Goal: Information Seeking & Learning: Learn about a topic

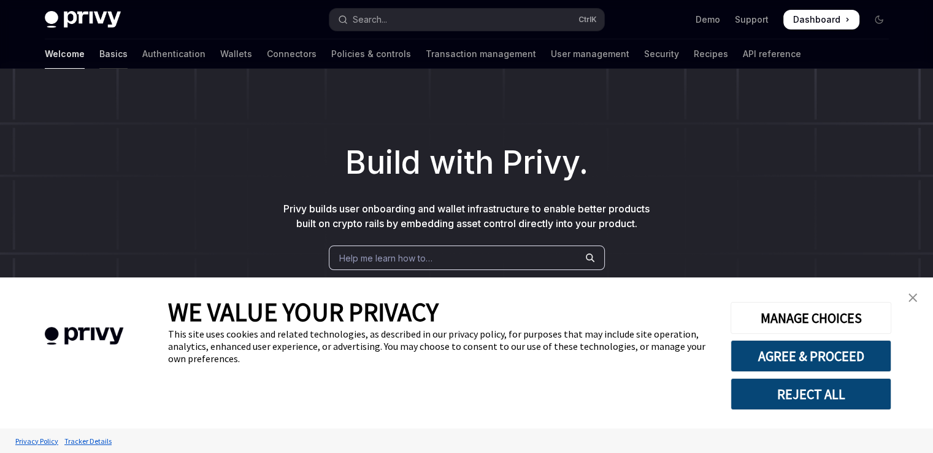
click at [99, 53] on link "Basics" at bounding box center [113, 53] width 28 height 29
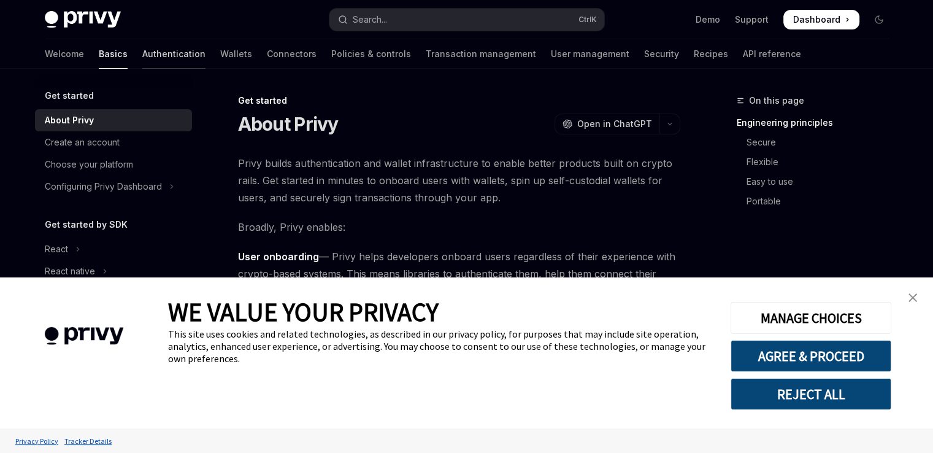
click at [142, 59] on link "Authentication" at bounding box center [173, 53] width 63 height 29
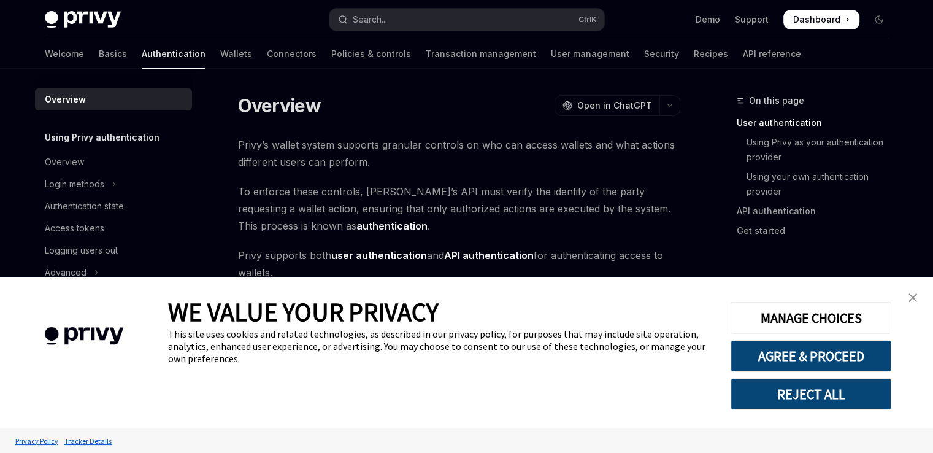
click at [920, 304] on link "close banner" at bounding box center [912, 297] width 25 height 25
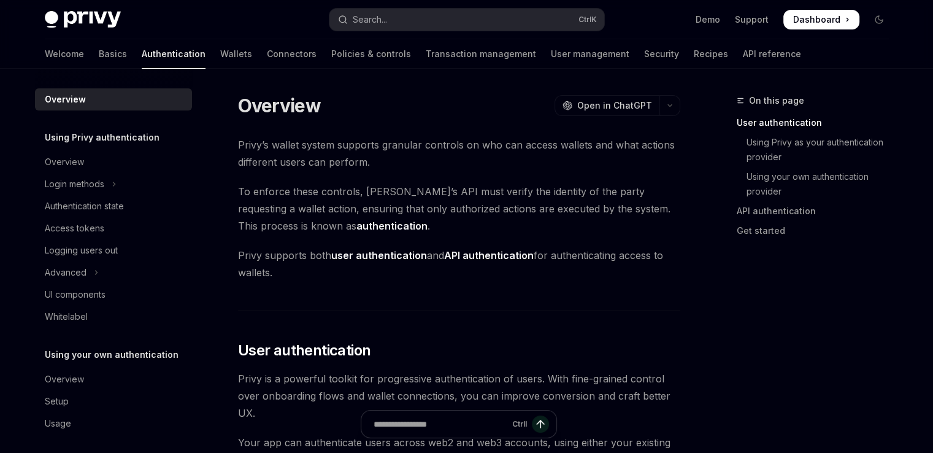
scroll to position [56, 0]
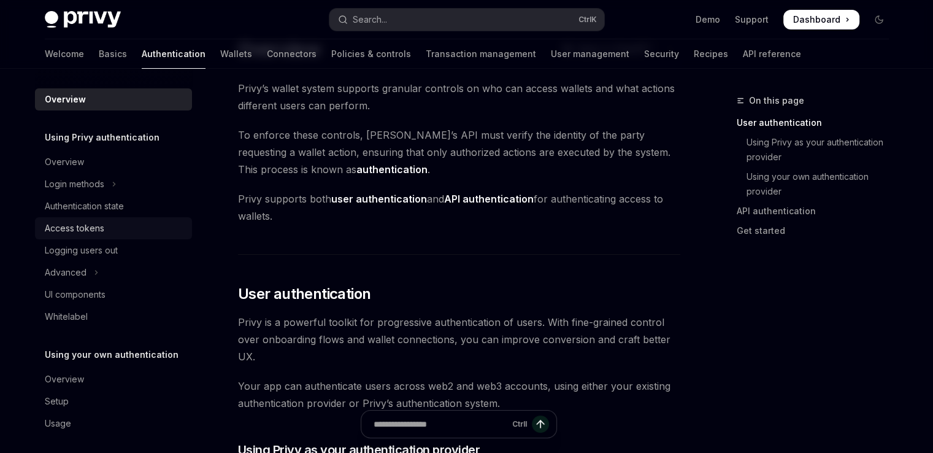
click at [70, 233] on div "Access tokens" at bounding box center [74, 228] width 59 height 15
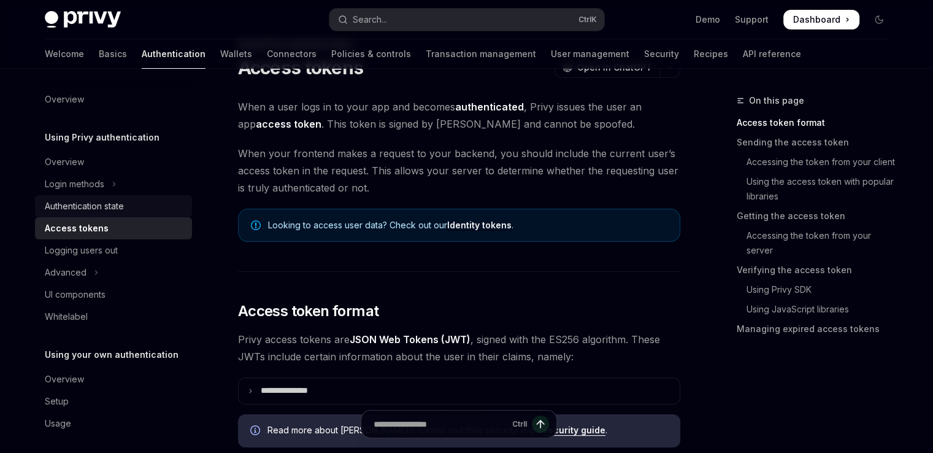
click at [123, 205] on div "Authentication state" at bounding box center [84, 206] width 79 height 15
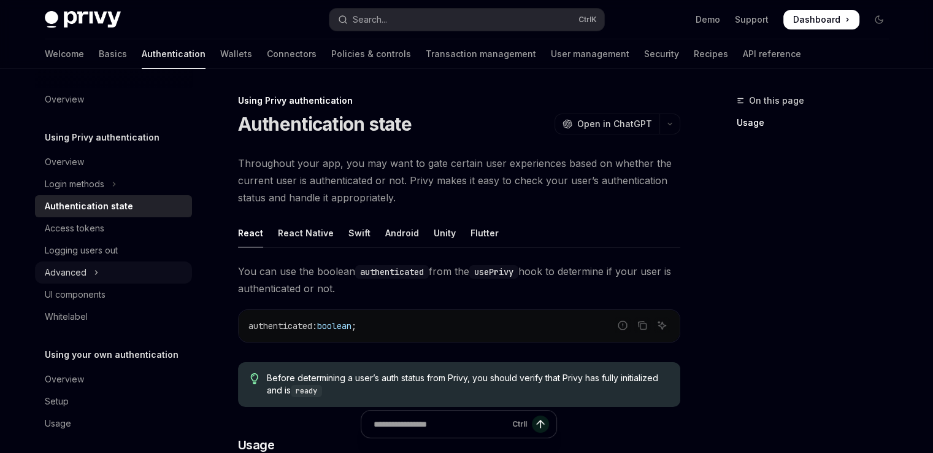
click at [66, 267] on div "Advanced" at bounding box center [66, 272] width 42 height 15
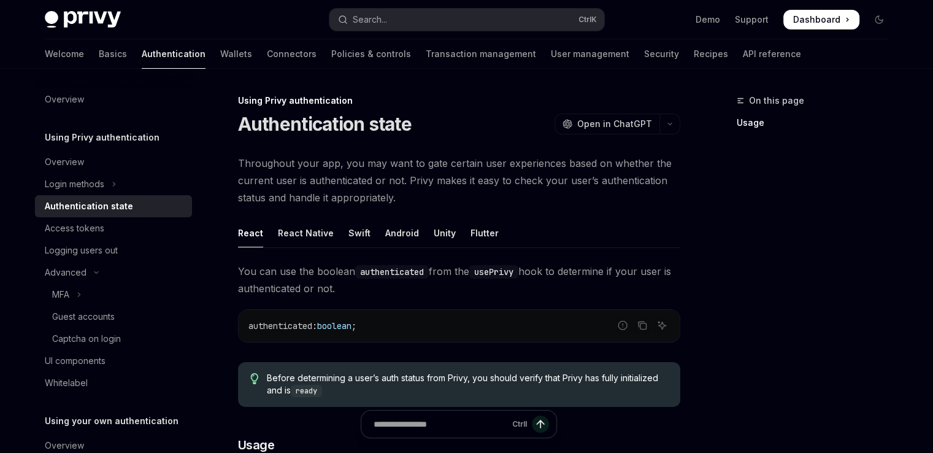
click at [61, 288] on div "Cookie Consent Banner" at bounding box center [84, 352] width 168 height 151
click at [59, 296] on div "Cookie Consent Banner" at bounding box center [83, 336] width 131 height 80
click at [89, 271] on icon "Toggle Advanced section" at bounding box center [96, 272] width 15 height 5
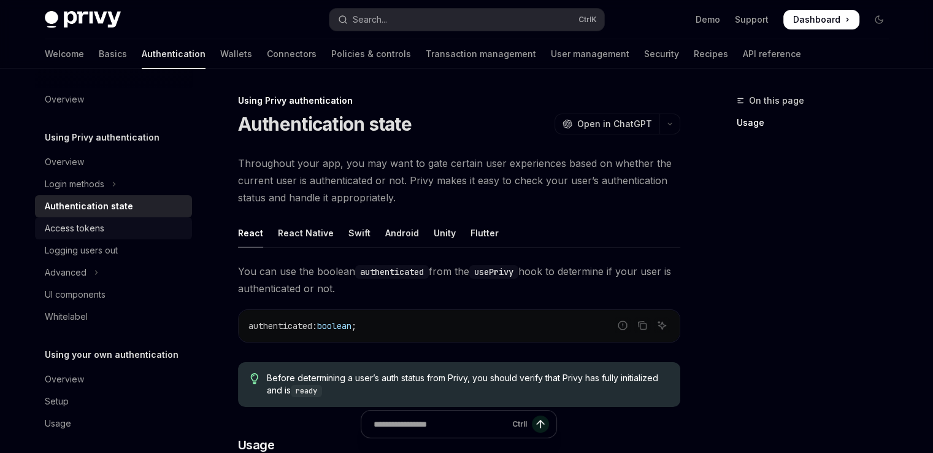
click at [106, 226] on div "Access tokens" at bounding box center [115, 228] width 140 height 15
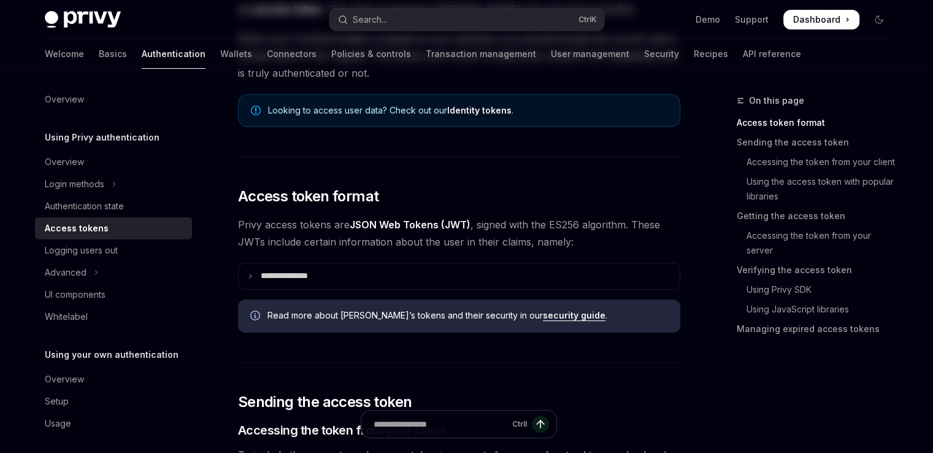
scroll to position [172, 0]
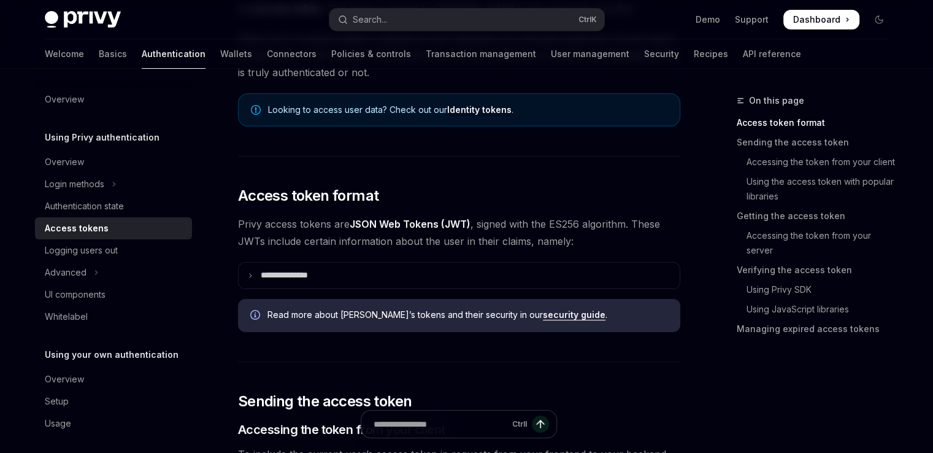
click at [256, 279] on div "WE VALUE YOUR PRIVACY This site uses cookies and related technologies, as descr…" at bounding box center [440, 352] width 544 height 151
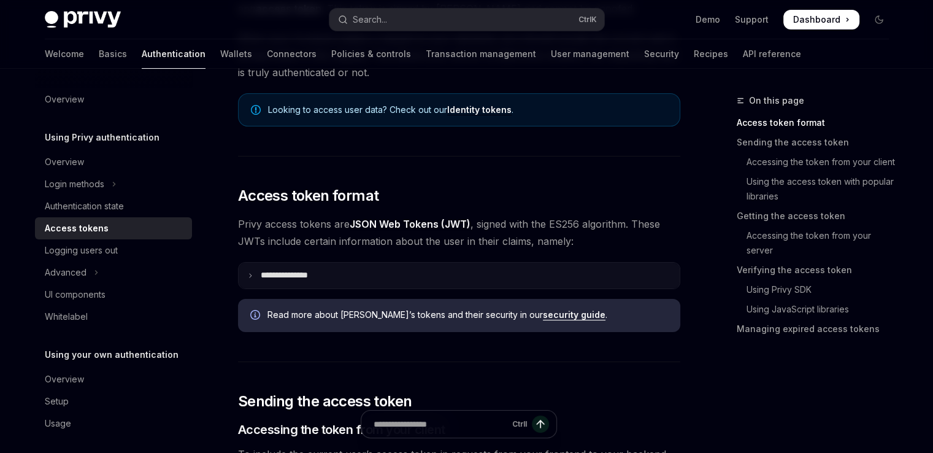
click at [264, 272] on p "**********" at bounding box center [294, 275] width 67 height 11
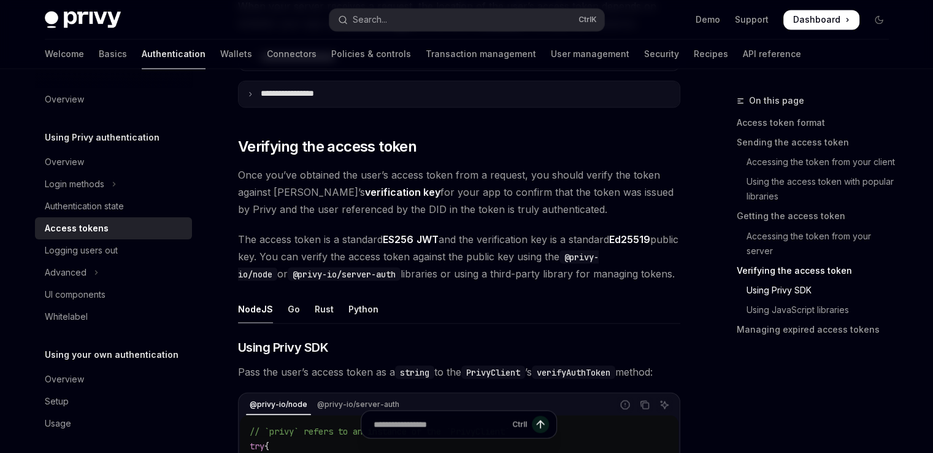
scroll to position [2108, 0]
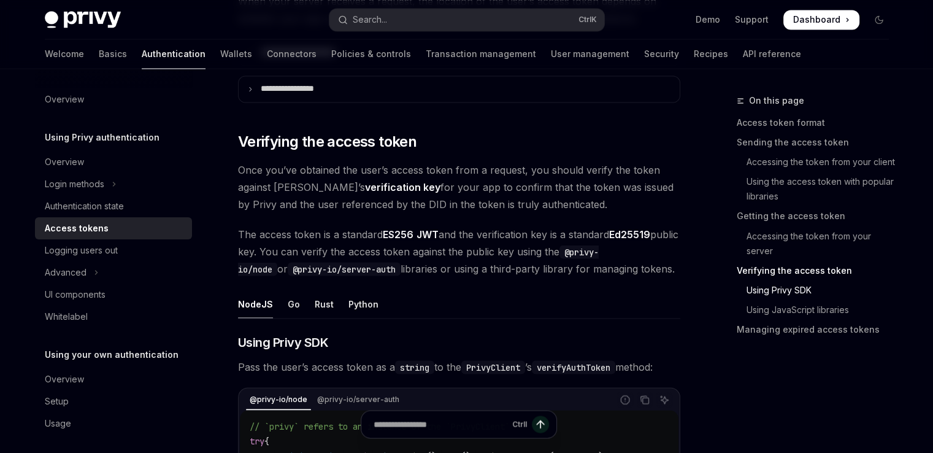
click at [294, 296] on span "WE VALUE YOUR PRIVACY" at bounding box center [303, 312] width 271 height 32
click at [291, 307] on span "WE VALUE YOUR PRIVACY" at bounding box center [303, 312] width 271 height 32
click at [291, 302] on span "WE VALUE YOUR PRIVACY" at bounding box center [303, 312] width 271 height 32
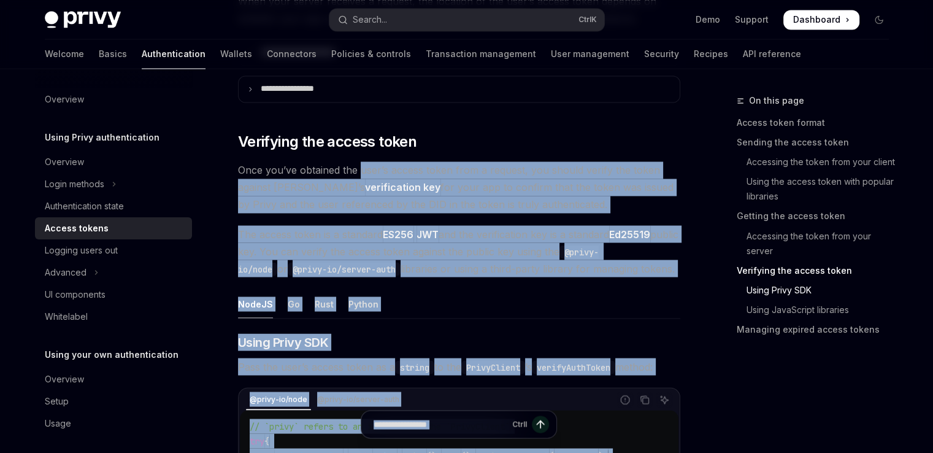
drag, startPoint x: 291, startPoint y: 302, endPoint x: 361, endPoint y: 148, distance: 169.1
click at [361, 148] on body "Skip to main content Privy Docs home page Search... Ctrl K Demo Support Dashboa…" at bounding box center [466, 31] width 933 height 4278
click at [361, 148] on div "**********" at bounding box center [459, 9] width 442 height 3925
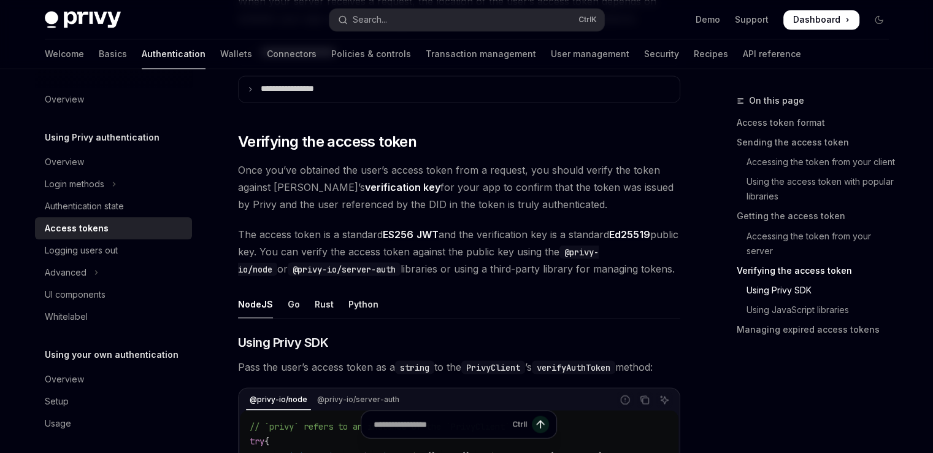
click at [290, 304] on span "WE VALUE YOUR PRIVACY" at bounding box center [303, 312] width 271 height 32
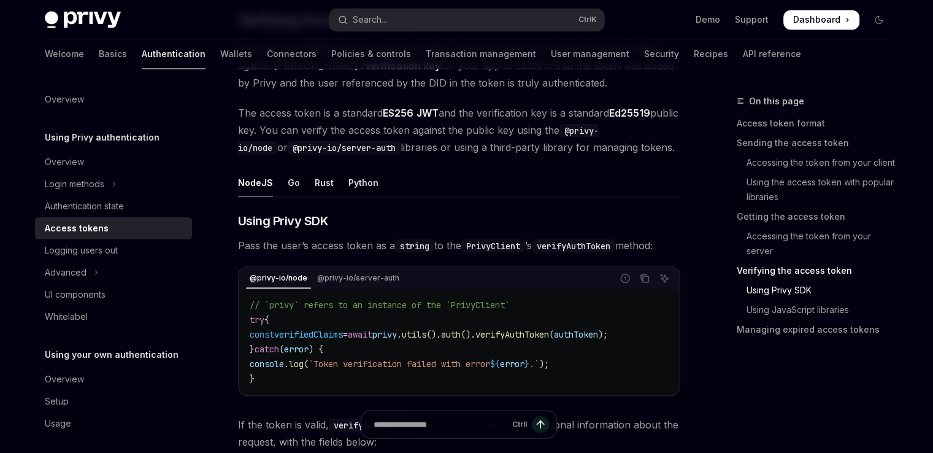
scroll to position [2233, 0]
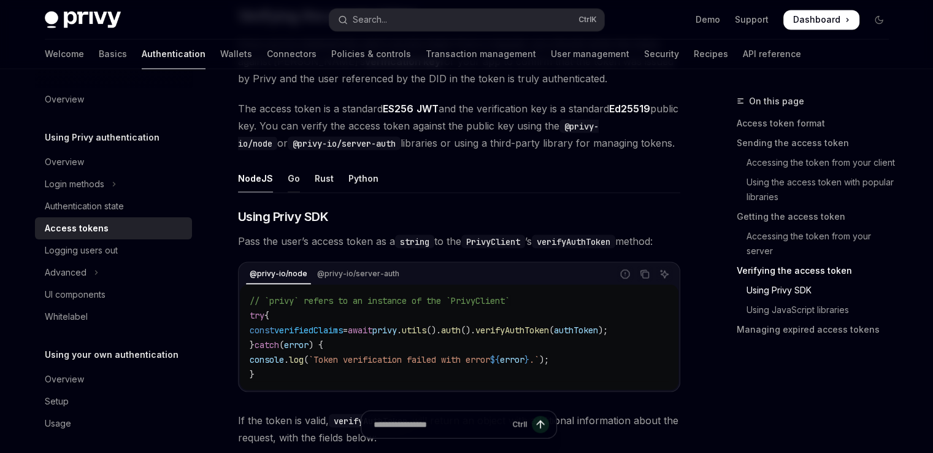
click at [288, 169] on div "Go" at bounding box center [294, 177] width 12 height 29
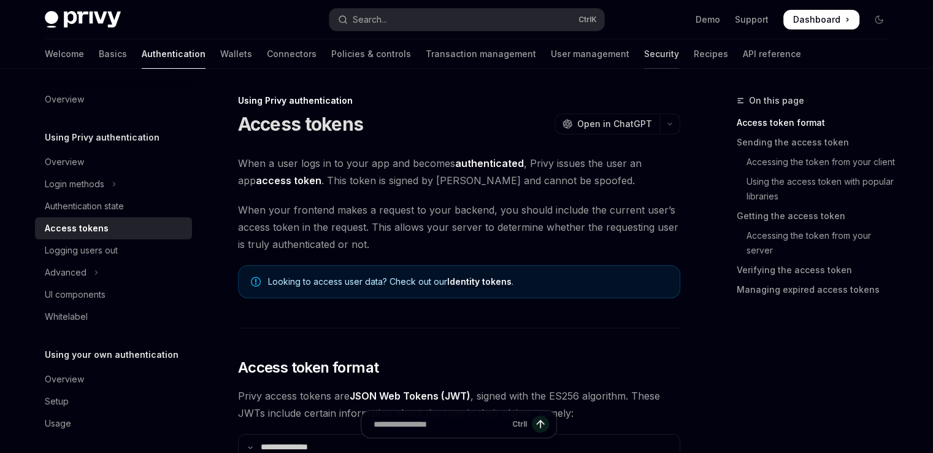
click at [644, 56] on link "Security" at bounding box center [661, 53] width 35 height 29
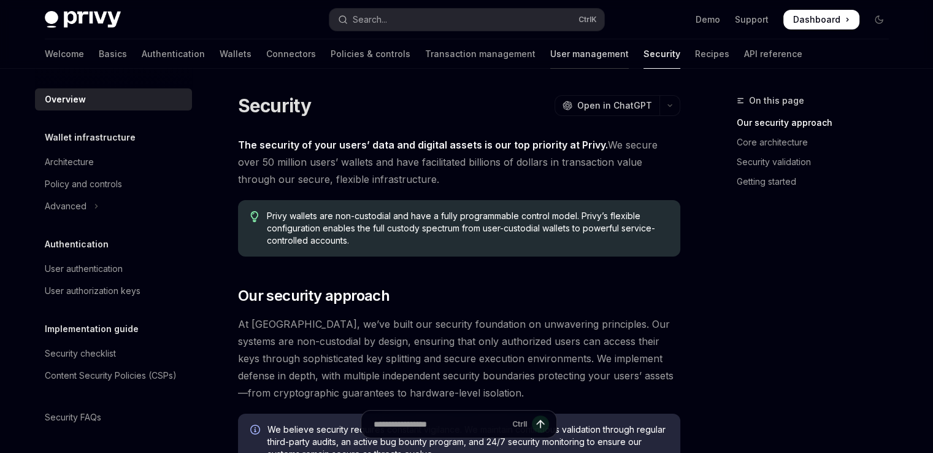
click at [551, 61] on link "User management" at bounding box center [589, 53] width 79 height 29
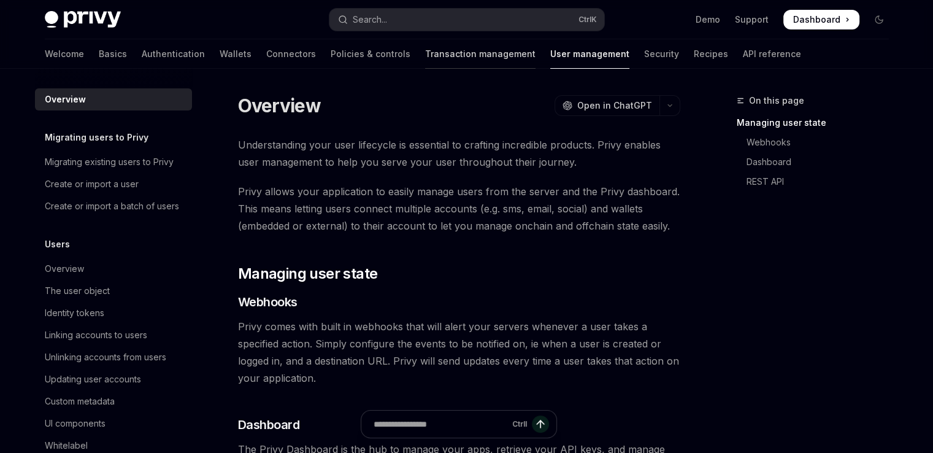
click at [425, 68] on div at bounding box center [480, 68] width 110 height 1
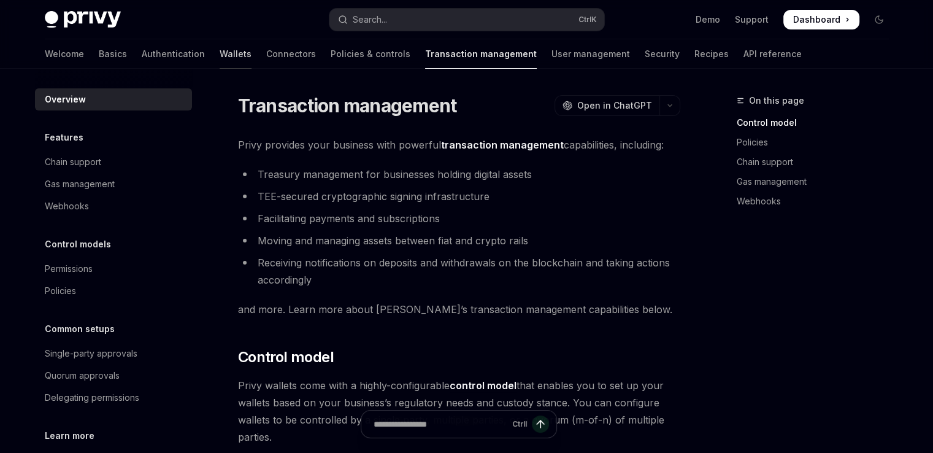
click at [220, 53] on link "Wallets" at bounding box center [236, 53] width 32 height 29
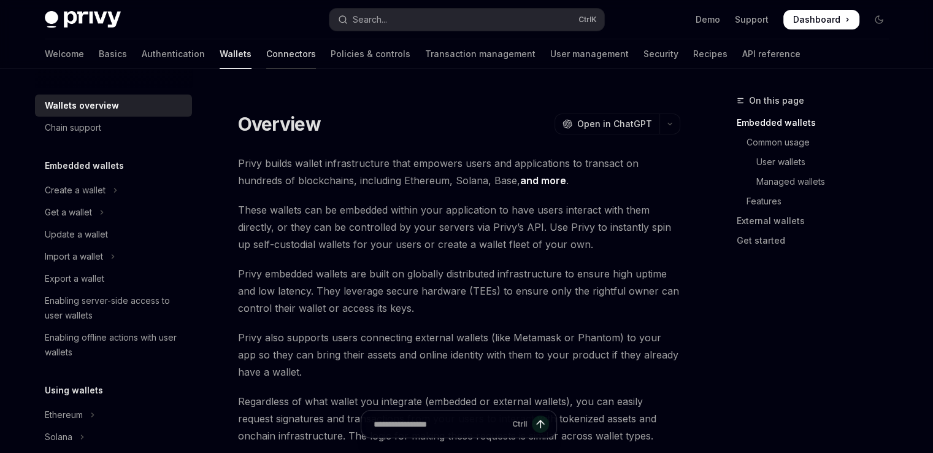
click at [266, 48] on link "Connectors" at bounding box center [291, 53] width 50 height 29
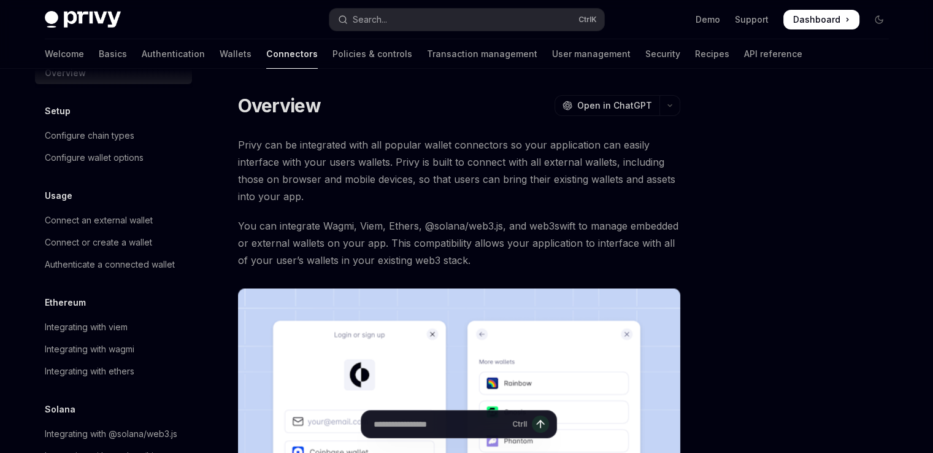
scroll to position [80, 0]
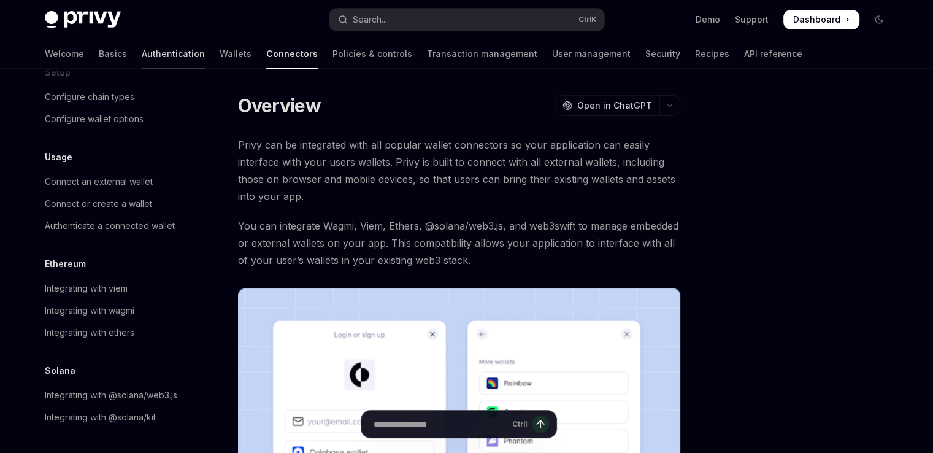
click at [142, 52] on link "Authentication" at bounding box center [173, 53] width 63 height 29
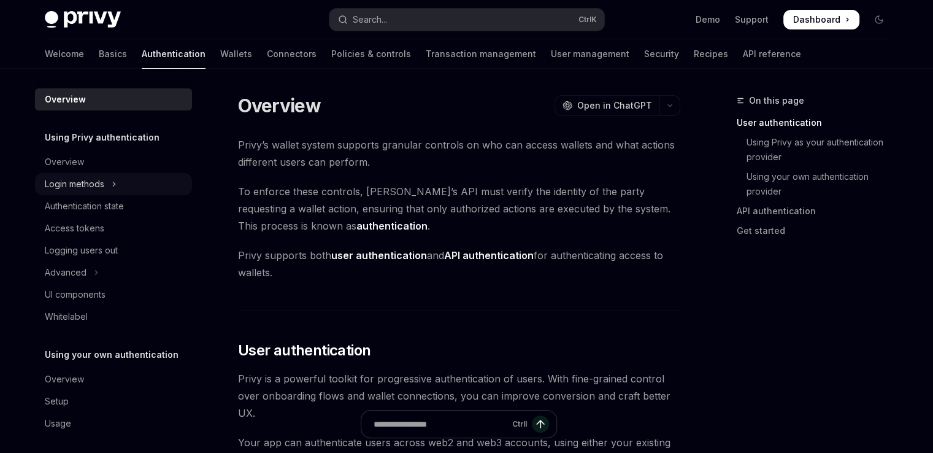
click at [70, 185] on div "Login methods" at bounding box center [74, 184] width 59 height 15
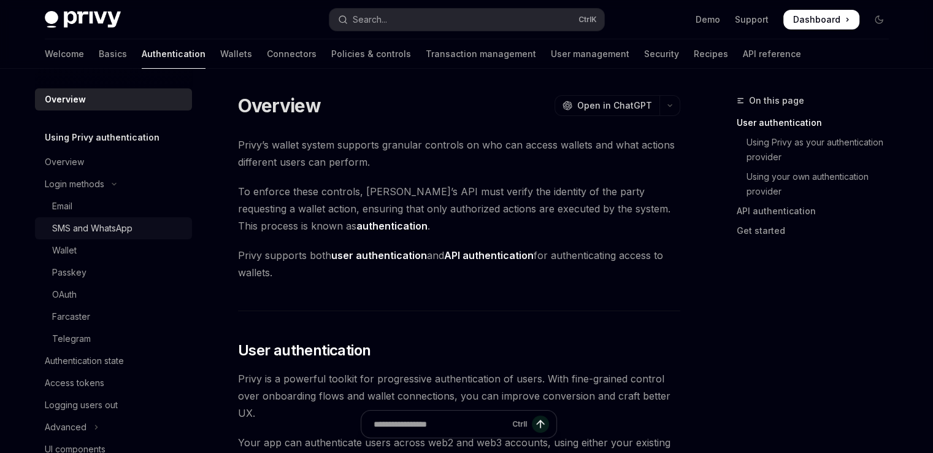
type textarea "*"
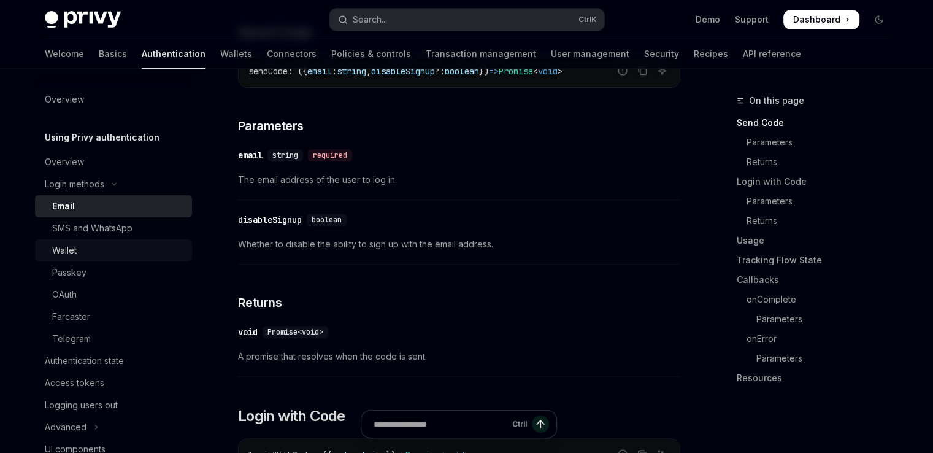
scroll to position [156, 0]
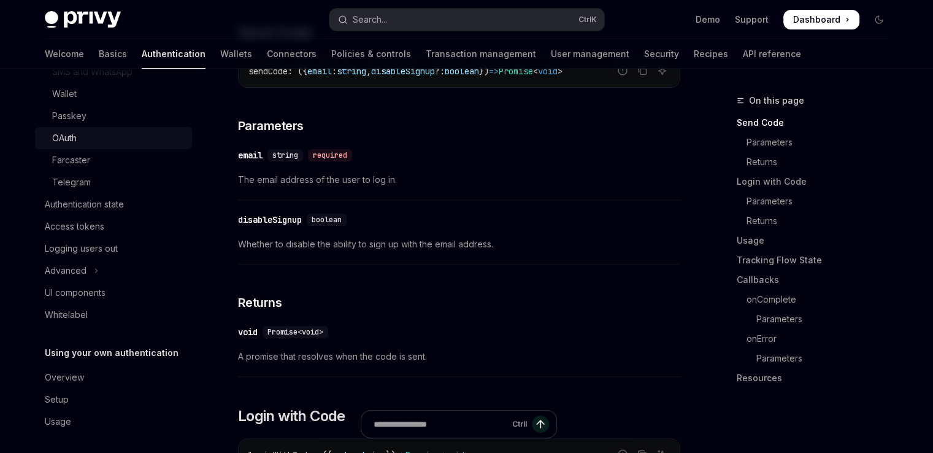
click at [71, 145] on div "OAuth" at bounding box center [64, 138] width 25 height 15
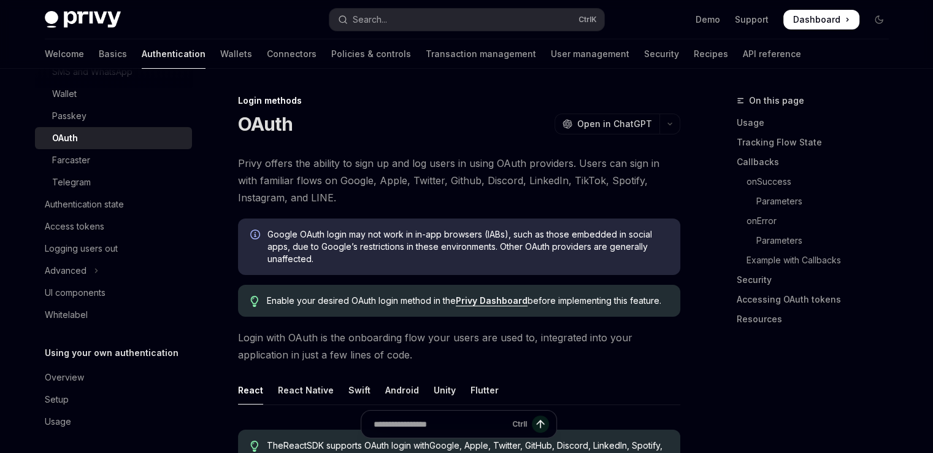
click at [71, 145] on div "OAuth" at bounding box center [65, 138] width 26 height 15
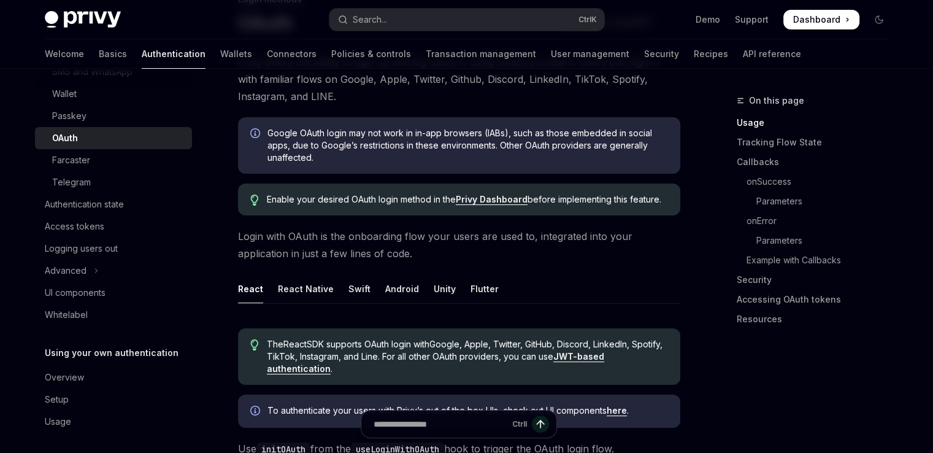
scroll to position [105, 0]
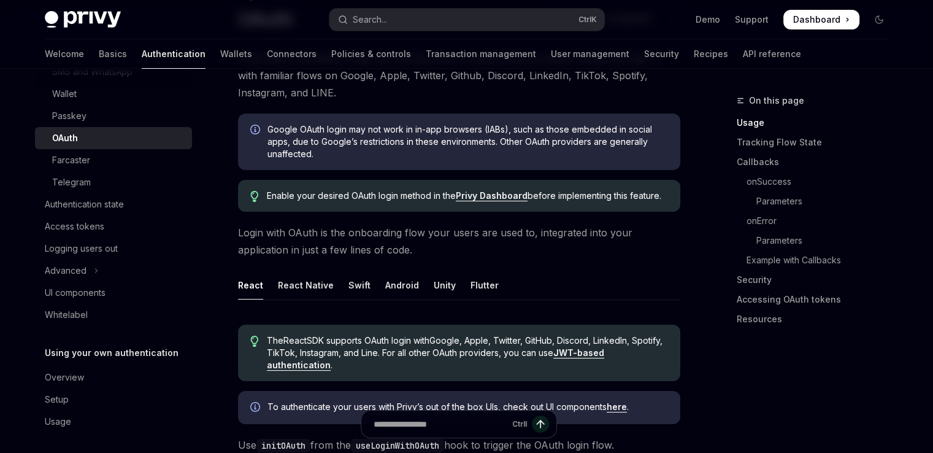
click at [291, 180] on div "Enable your desired OAuth login method in the Privy Dashboard before implementi…" at bounding box center [459, 196] width 442 height 32
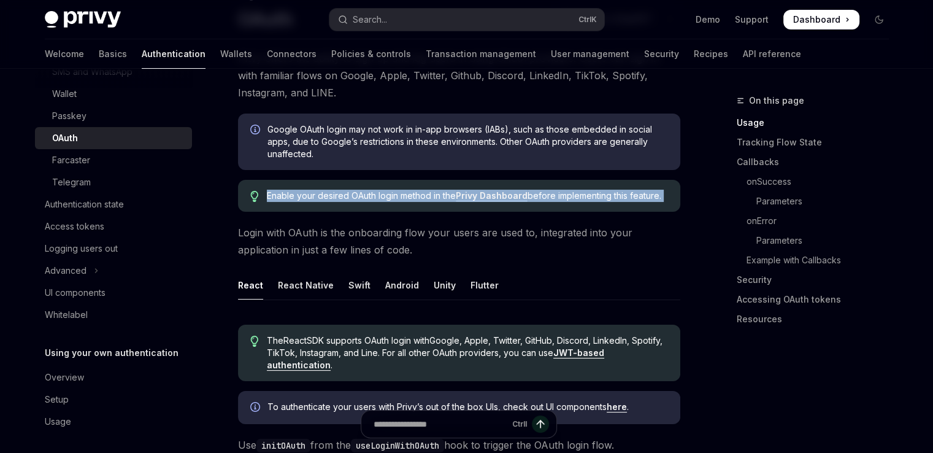
click at [291, 180] on div "Enable your desired OAuth login method in the Privy Dashboard before implementi…" at bounding box center [459, 196] width 442 height 32
click at [292, 199] on span "Enable your desired OAuth login method in the Privy Dashboard before implementi…" at bounding box center [467, 196] width 401 height 12
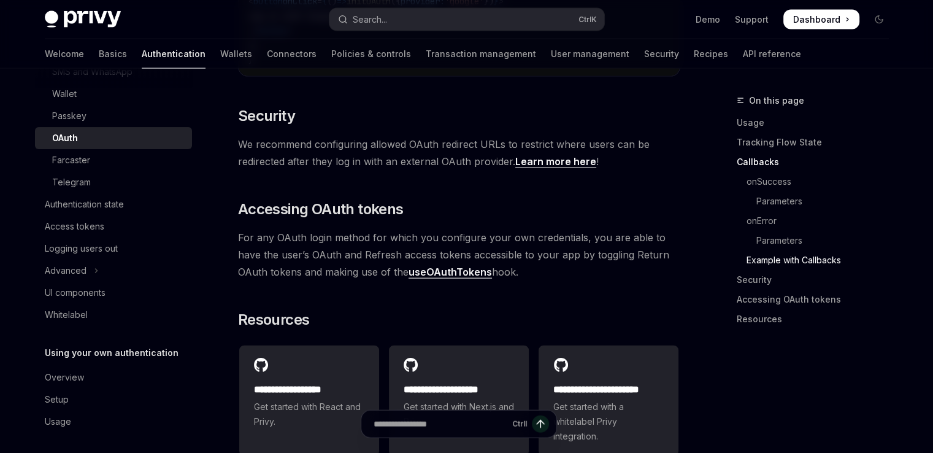
scroll to position [2596, 0]
click at [420, 266] on link "useOAuthTokens" at bounding box center [450, 272] width 83 height 13
type textarea "*"
